Goal: Transaction & Acquisition: Register for event/course

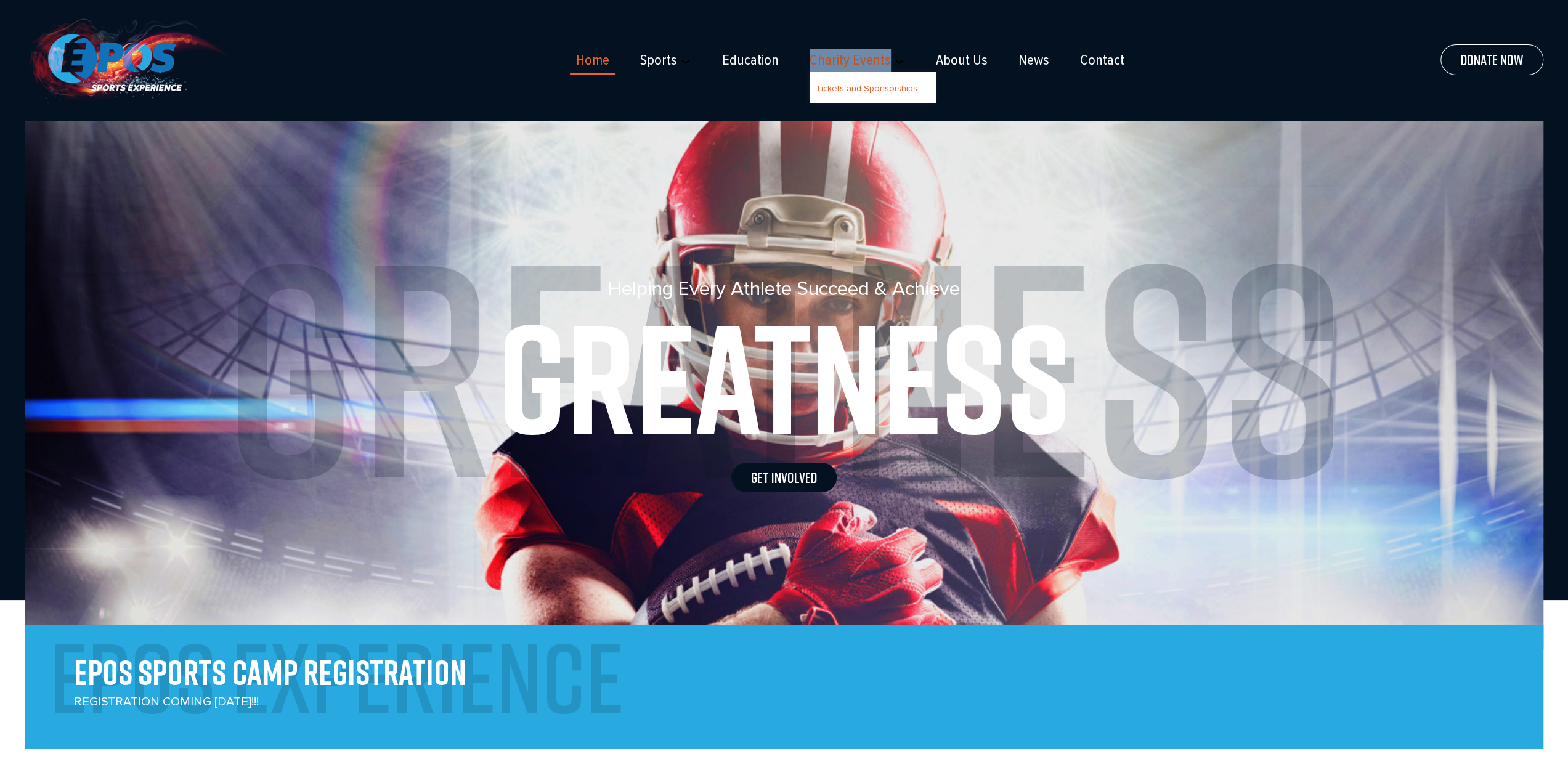
drag, startPoint x: 813, startPoint y: 60, endPoint x: 887, endPoint y: 62, distance: 74.0
click at [887, 62] on link "Charity Events" at bounding box center [851, 60] width 82 height 17
copy link "Charity Events"
click at [842, 86] on link "Tickets and Sponsorships" at bounding box center [867, 88] width 102 height 10
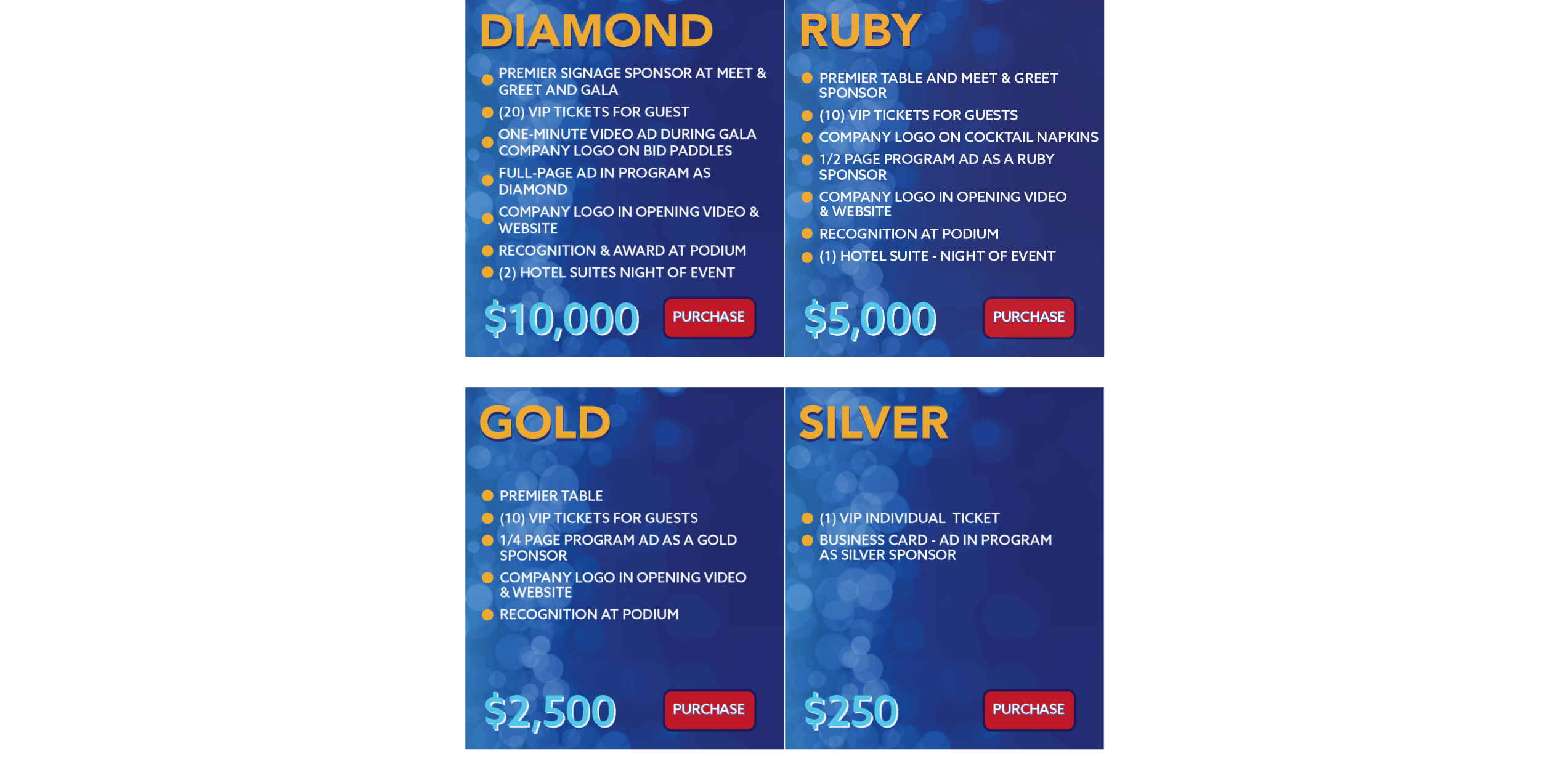
scroll to position [493, 0]
